Goal: Information Seeking & Learning: Learn about a topic

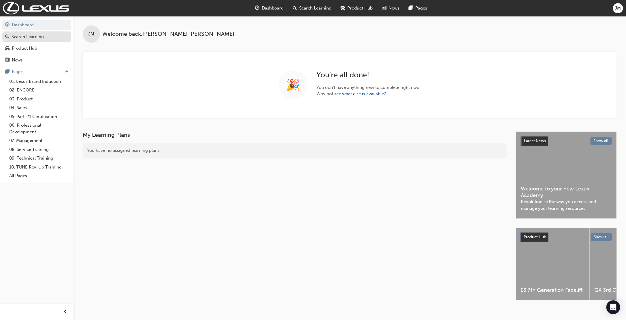
click at [34, 40] on div "Search Learning" at bounding box center [28, 36] width 32 height 7
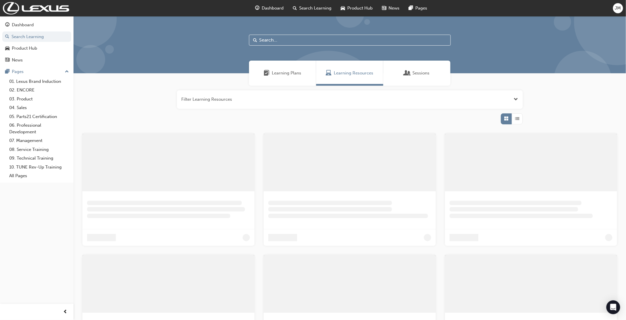
click at [266, 40] on input "text" at bounding box center [350, 40] width 202 height 11
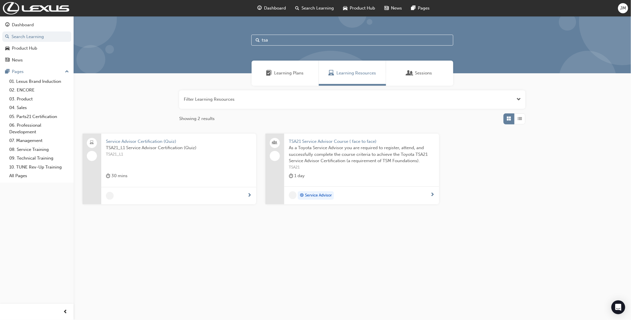
type input "tsa"
click at [322, 140] on span "TSA21 Service Advisor Course ( face to face)" at bounding box center [362, 141] width 146 height 7
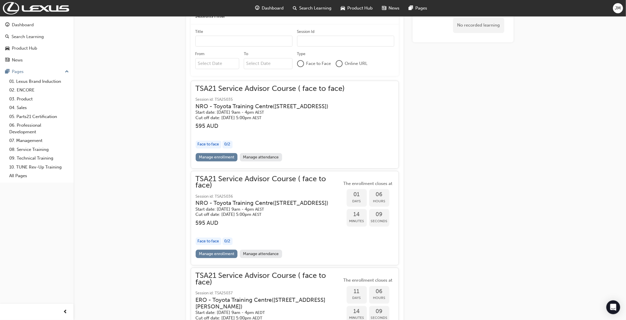
scroll to position [553, 0]
